Goal: Navigation & Orientation: Understand site structure

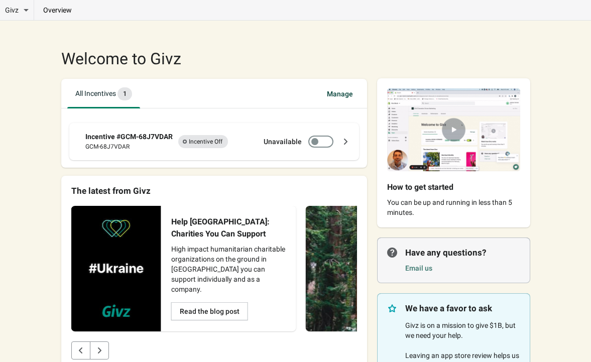
click at [458, 202] on p "You can be up and running in less than 5 minutes." at bounding box center [453, 207] width 133 height 20
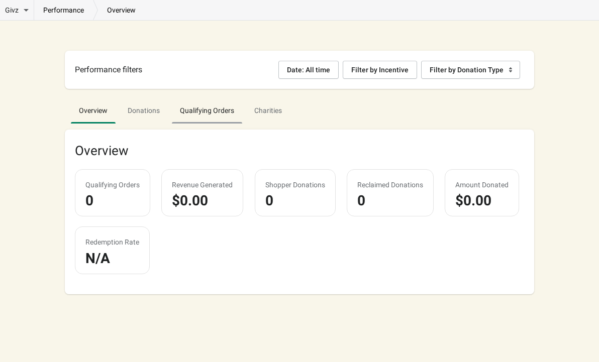
click at [205, 114] on span "Qualifying Orders" at bounding box center [207, 110] width 70 height 18
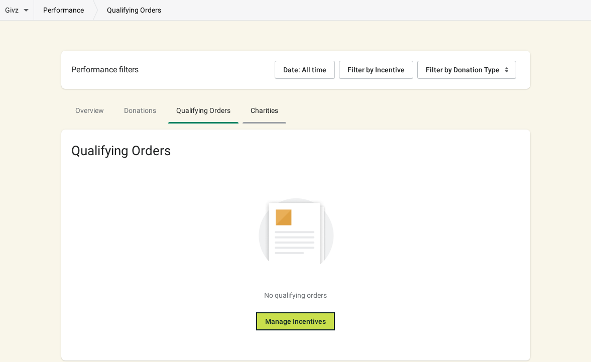
click at [263, 113] on span "Charities" at bounding box center [265, 110] width 44 height 18
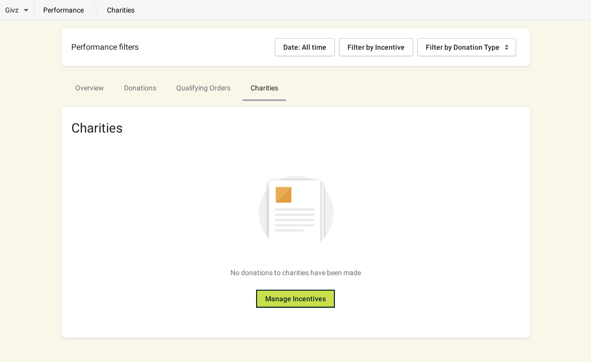
scroll to position [28, 0]
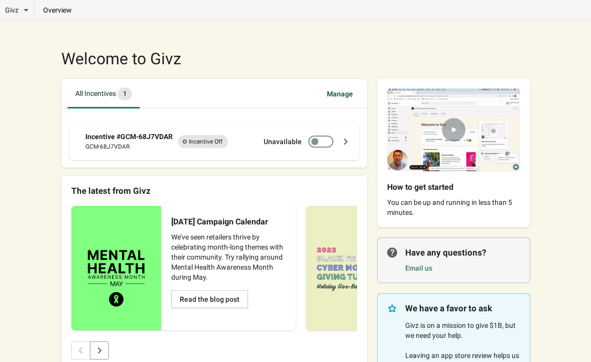
click at [491, 209] on p "You can be up and running in less than 5 minutes." at bounding box center [453, 207] width 133 height 20
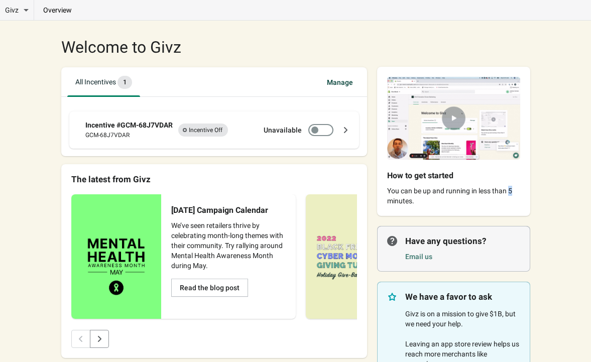
scroll to position [12, 0]
click at [68, 11] on p "overview" at bounding box center [57, 10] width 47 height 10
click at [57, 15] on p "overview" at bounding box center [57, 10] width 47 height 10
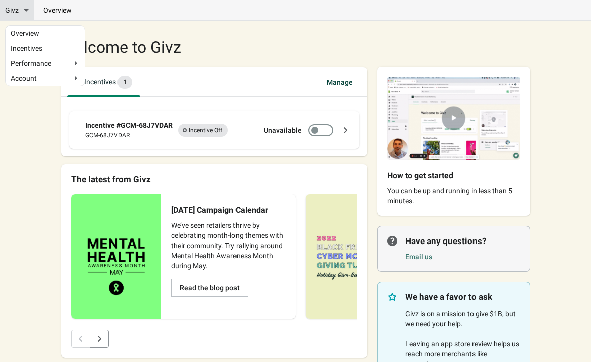
click at [16, 7] on span "Givz" at bounding box center [12, 10] width 14 height 10
click at [29, 7] on input "Givz" at bounding box center [32, 8] width 7 height 7
click at [13, 11] on span "Givz" at bounding box center [12, 10] width 14 height 10
click at [29, 11] on input "Givz" at bounding box center [32, 8] width 7 height 7
click at [18, 12] on span "Givz" at bounding box center [12, 10] width 14 height 10
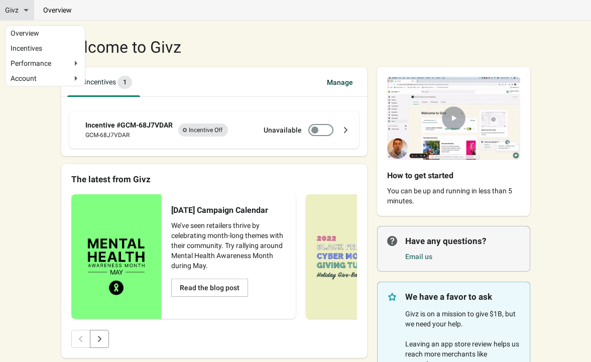
click at [29, 12] on input "Givz" at bounding box center [32, 8] width 7 height 7
checkbox input "true"
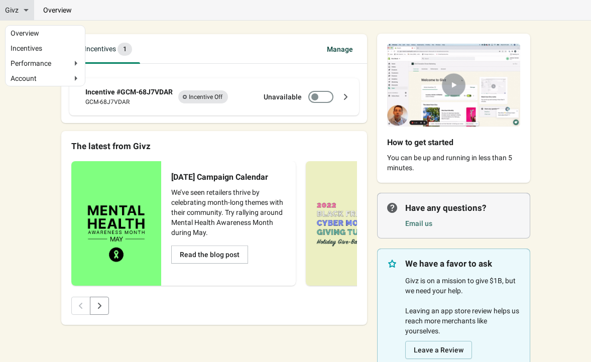
scroll to position [46, 0]
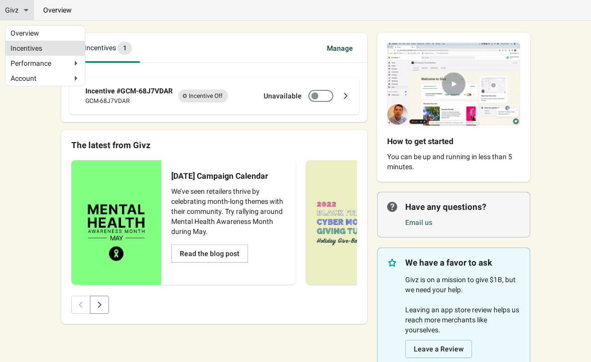
click at [34, 49] on link "Incentives" at bounding box center [45, 48] width 69 height 5
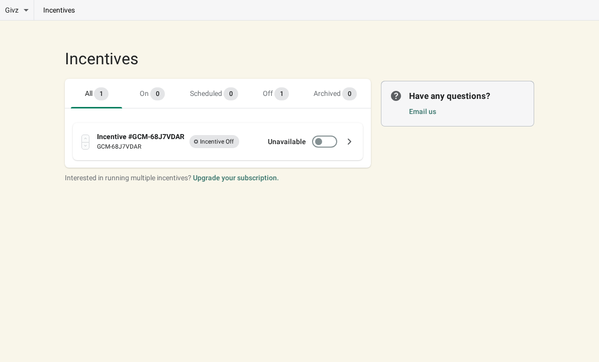
click at [35, 186] on div "Givz Overview Incentives Performance Overview Donations Qualifying Orders Chari…" at bounding box center [299, 181] width 599 height 362
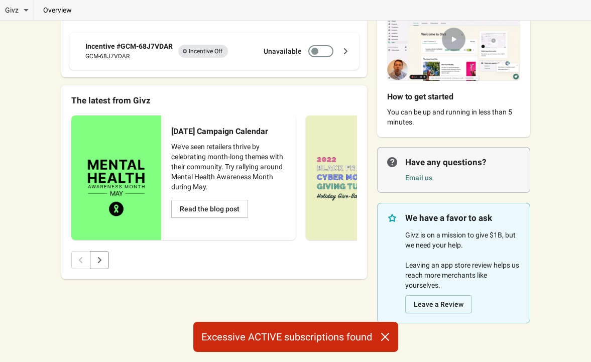
scroll to position [91, 0]
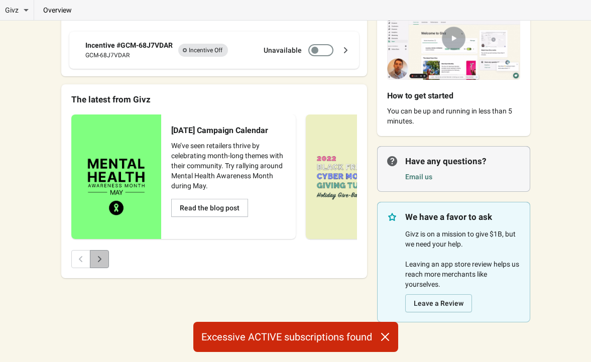
click at [102, 257] on icon "Next" at bounding box center [99, 259] width 10 height 10
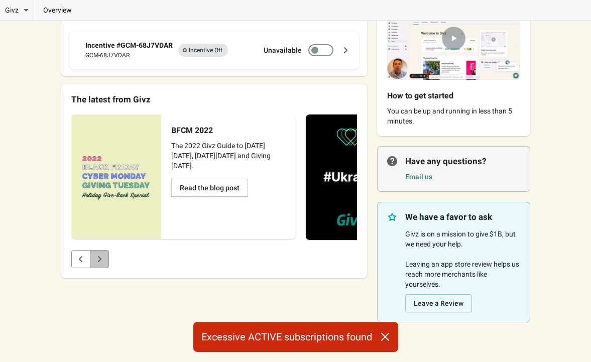
click at [102, 257] on icon "Next" at bounding box center [99, 259] width 10 height 10
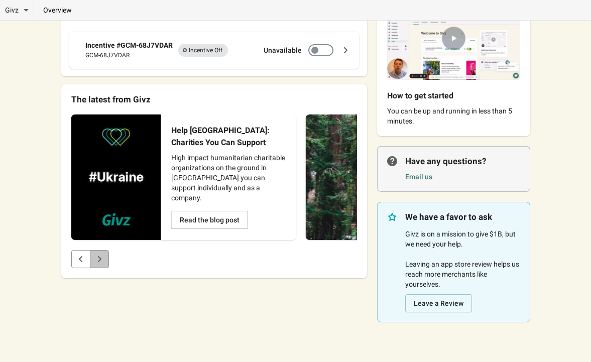
click at [102, 257] on icon "Next" at bounding box center [99, 259] width 10 height 10
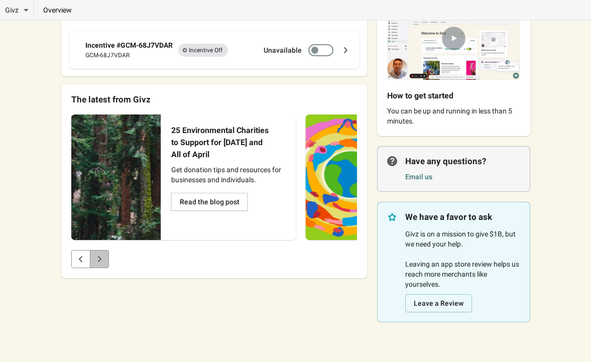
click at [102, 257] on icon "Next" at bounding box center [99, 259] width 10 height 10
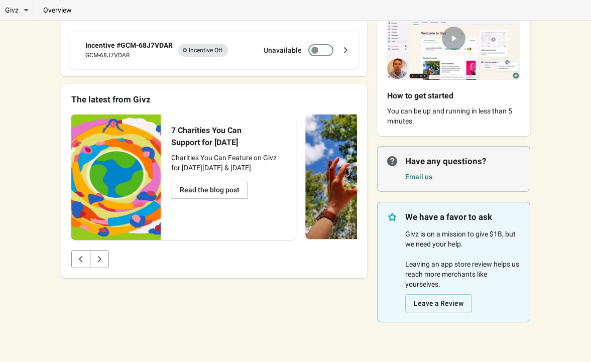
scroll to position [0, 0]
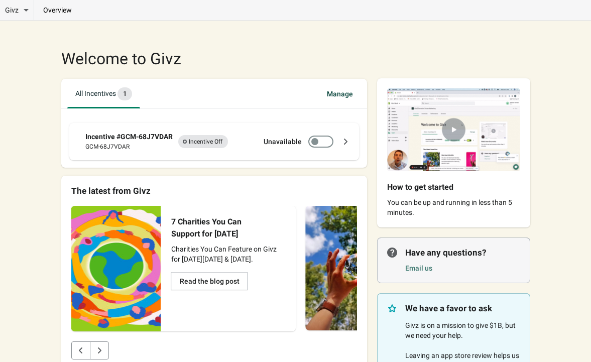
click at [444, 166] on img at bounding box center [453, 129] width 153 height 103
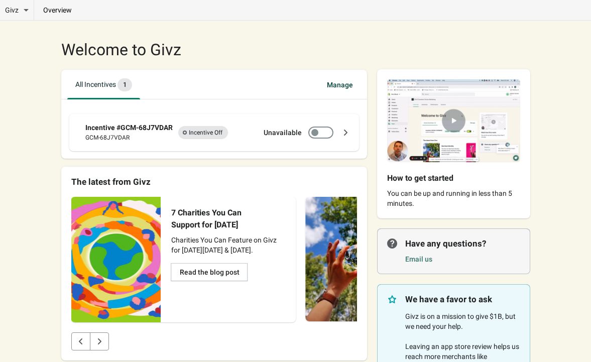
scroll to position [13, 0]
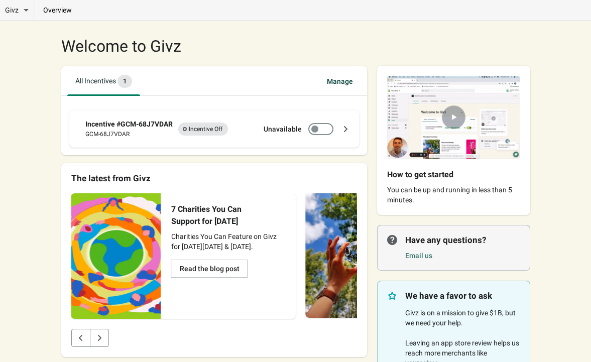
click at [489, 183] on div "How to get started You can be up and running in less than 5 minutes." at bounding box center [453, 185] width 133 height 40
click at [435, 177] on h2 "How to get started" at bounding box center [445, 175] width 117 height 12
click at [474, 148] on img at bounding box center [453, 117] width 153 height 103
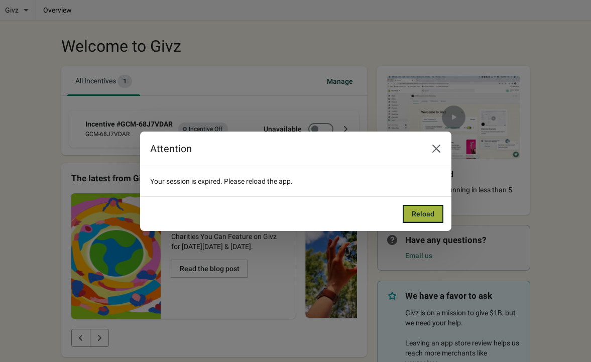
click at [415, 206] on button "Reload" at bounding box center [423, 214] width 41 height 18
